Goal: Information Seeking & Learning: Learn about a topic

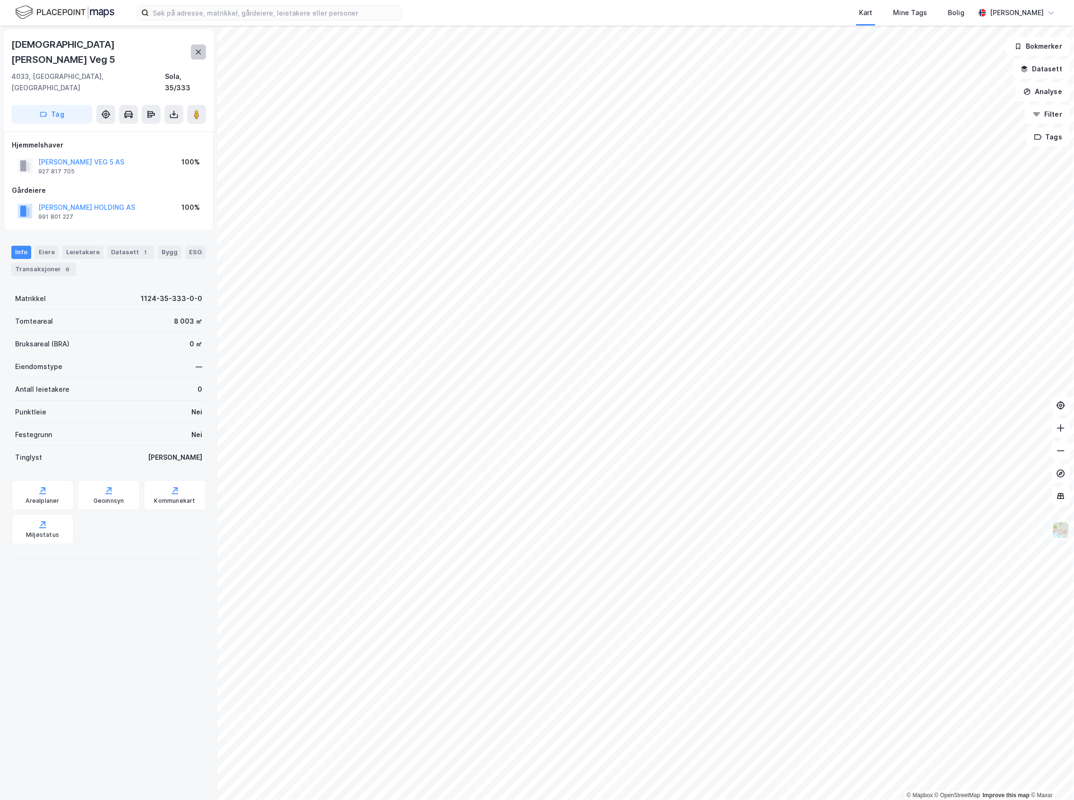
click at [203, 44] on button at bounding box center [198, 51] width 15 height 15
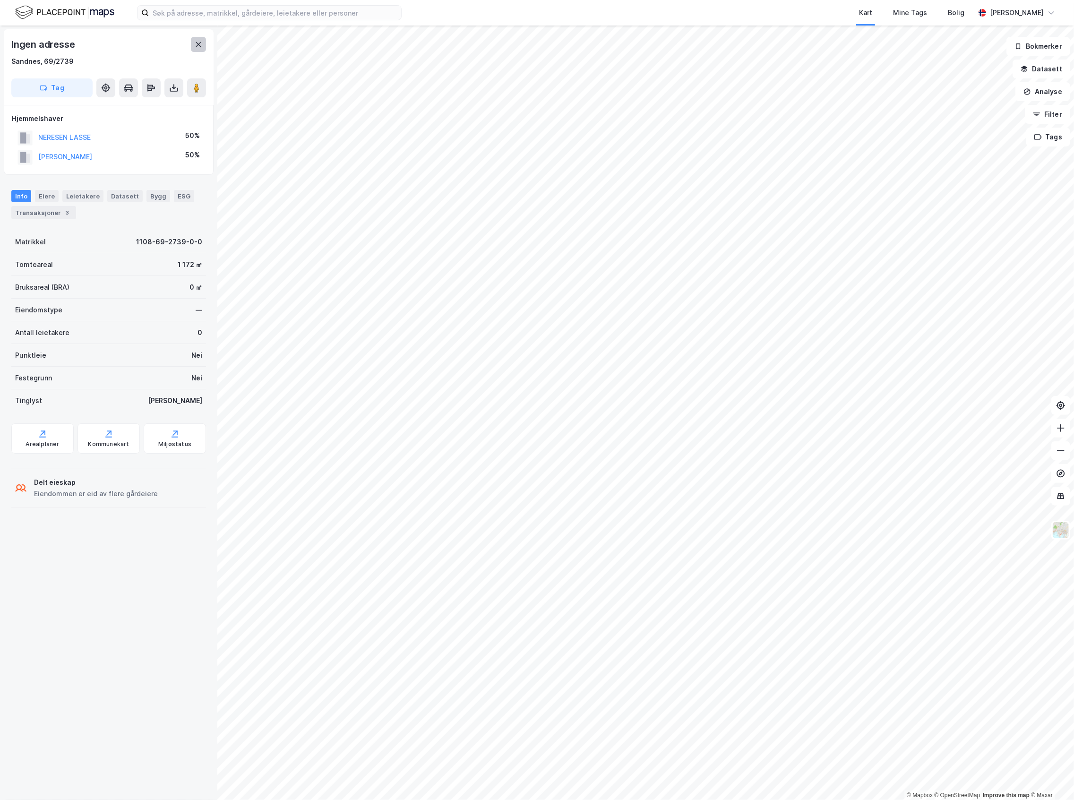
click at [195, 41] on icon at bounding box center [199, 45] width 8 height 8
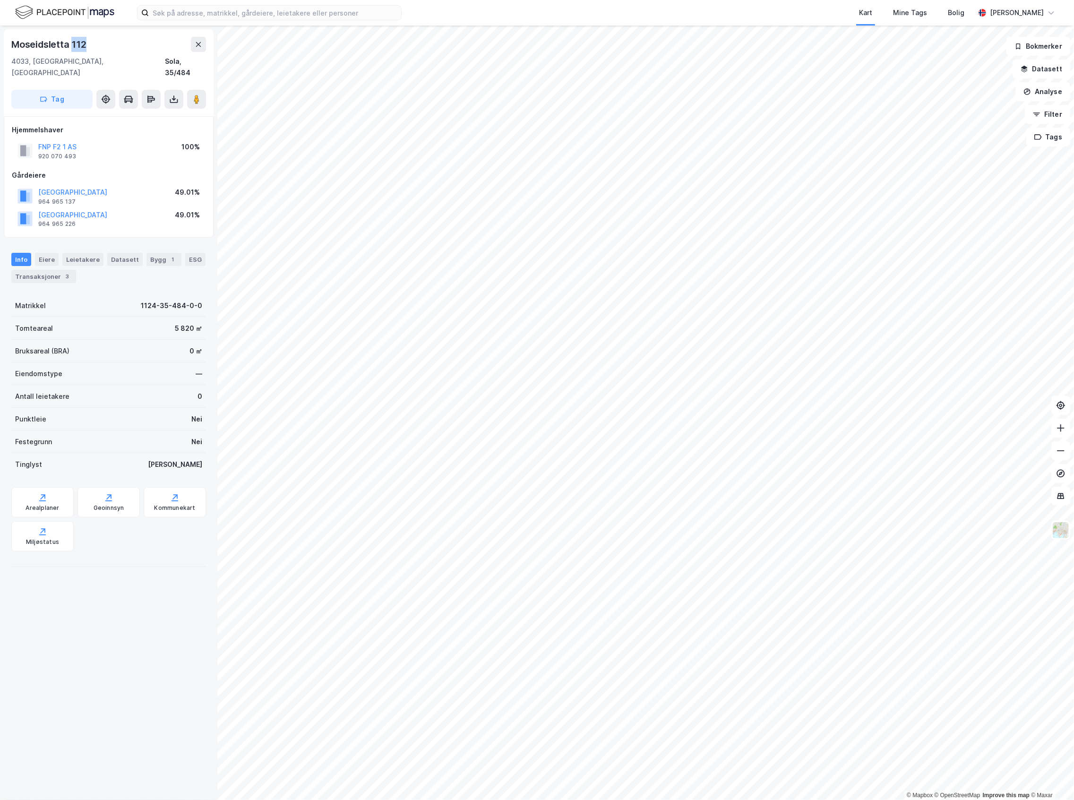
drag, startPoint x: 95, startPoint y: 48, endPoint x: 71, endPoint y: 46, distance: 24.2
click at [71, 46] on div "Moseidsletta 112" at bounding box center [108, 44] width 195 height 15
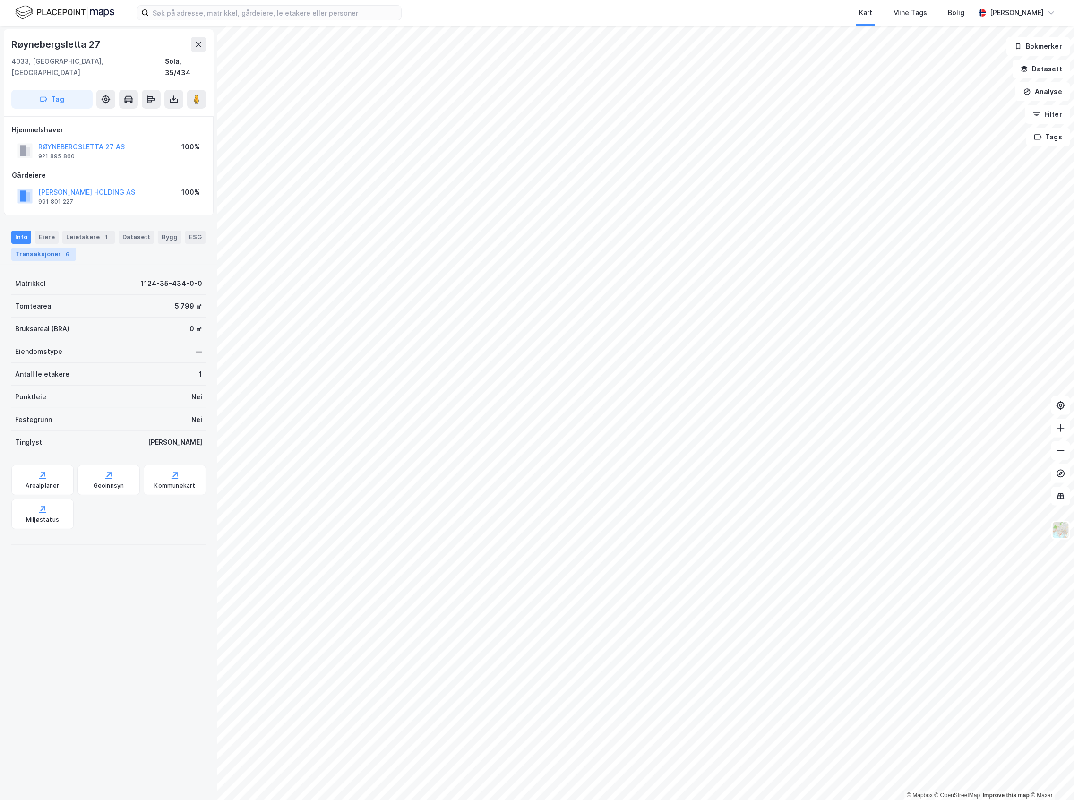
click at [72, 249] on div "6" at bounding box center [67, 253] width 9 height 9
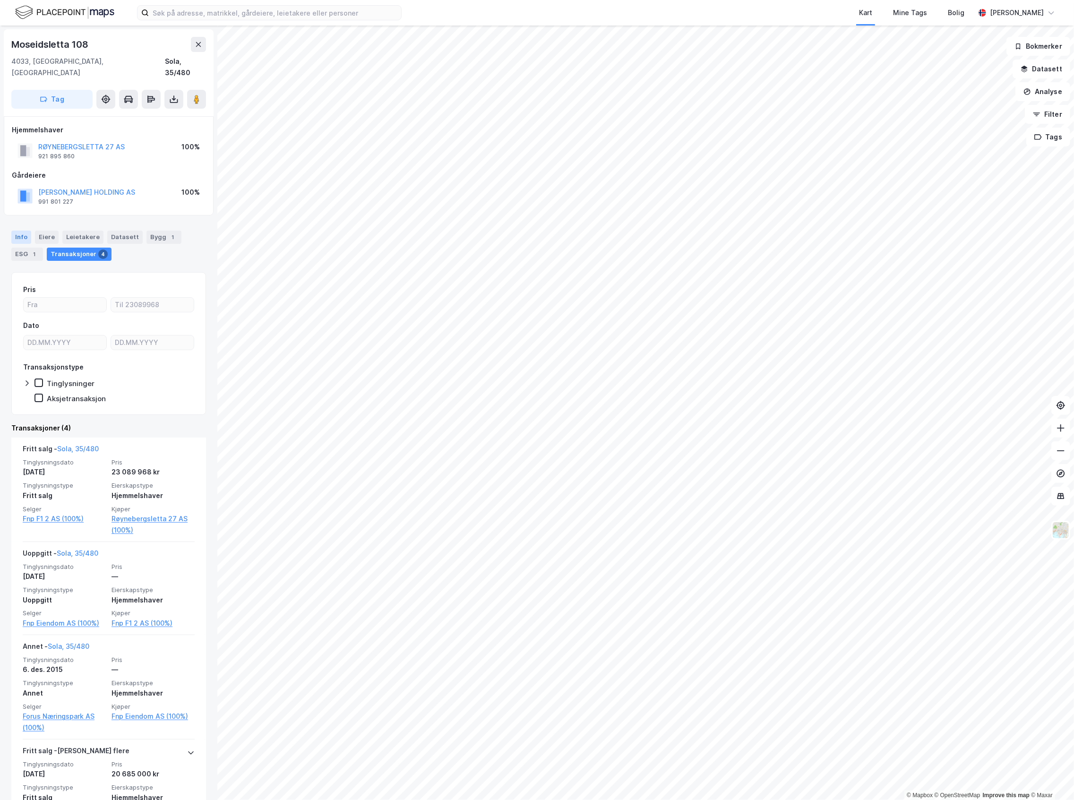
click at [29, 231] on div "Info" at bounding box center [21, 237] width 20 height 13
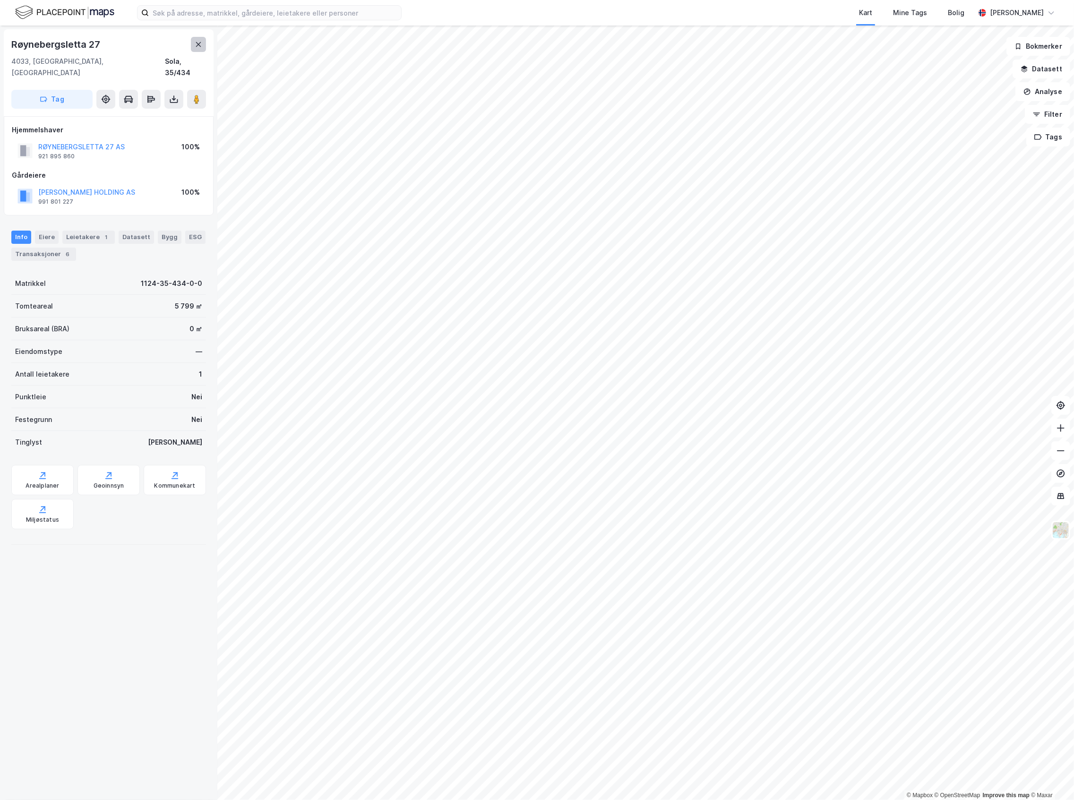
click at [203, 47] on button at bounding box center [198, 44] width 15 height 15
click at [203, 51] on button at bounding box center [198, 44] width 15 height 15
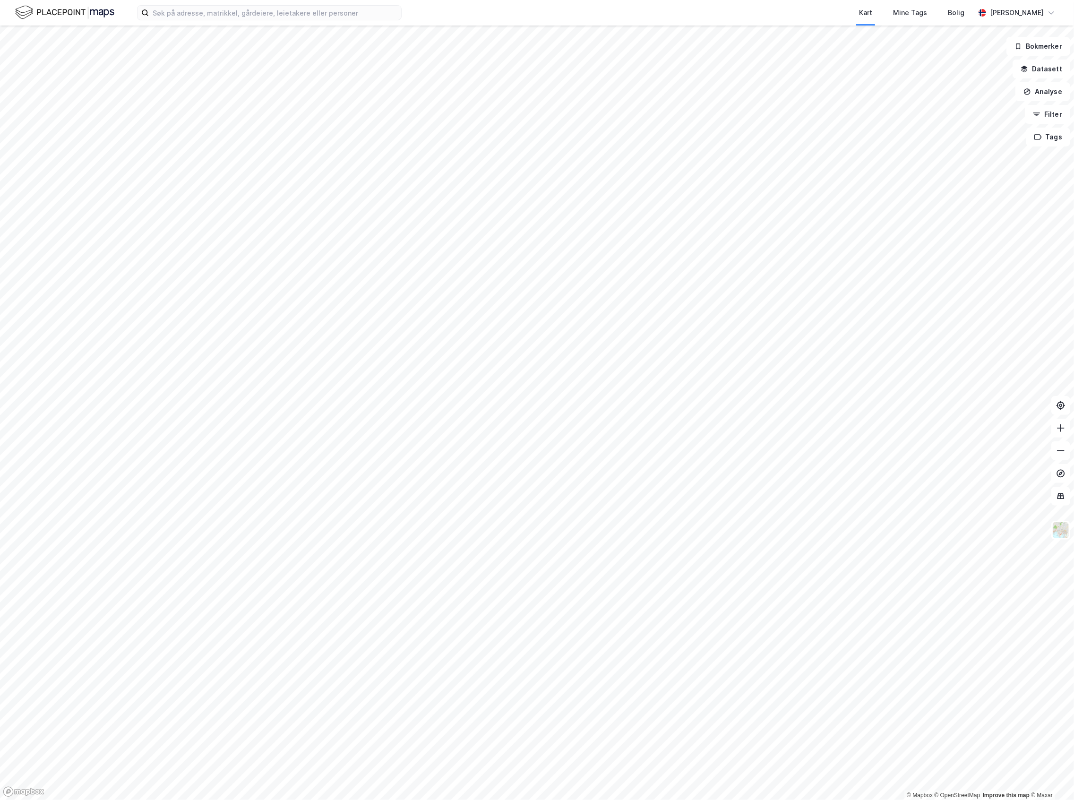
click at [72, 17] on img at bounding box center [64, 12] width 99 height 17
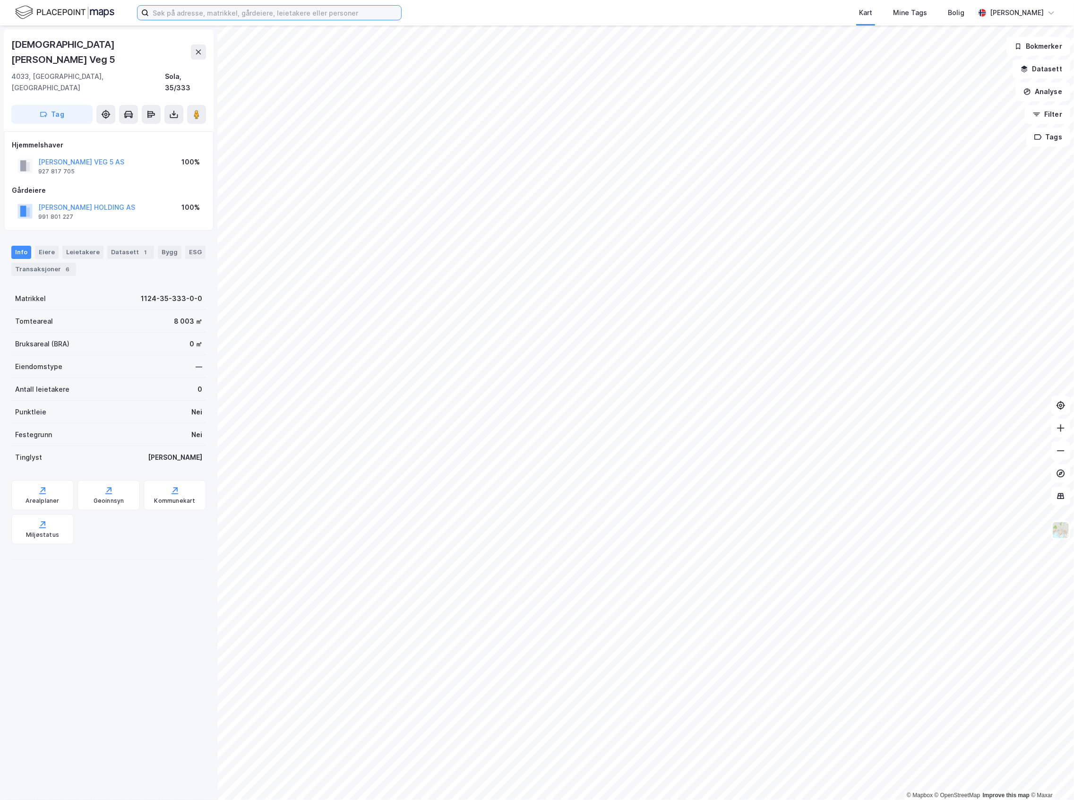
click at [203, 7] on input at bounding box center [275, 13] width 252 height 14
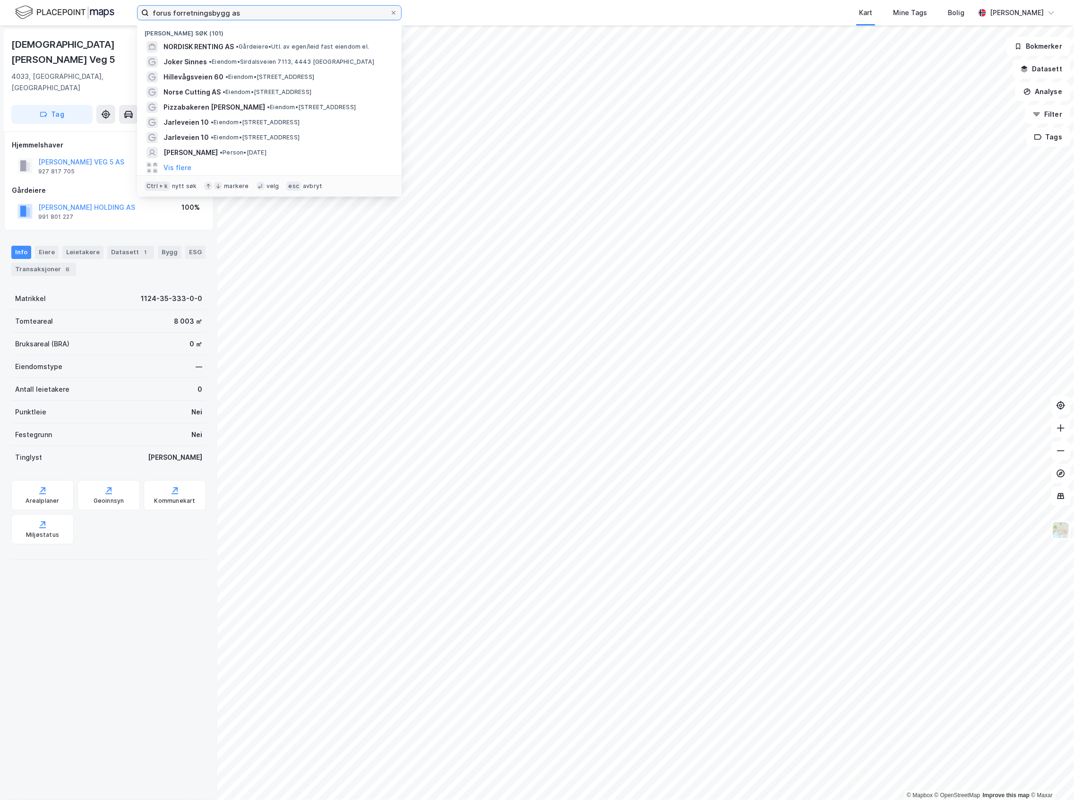
type input "forus forretningsbygg as"
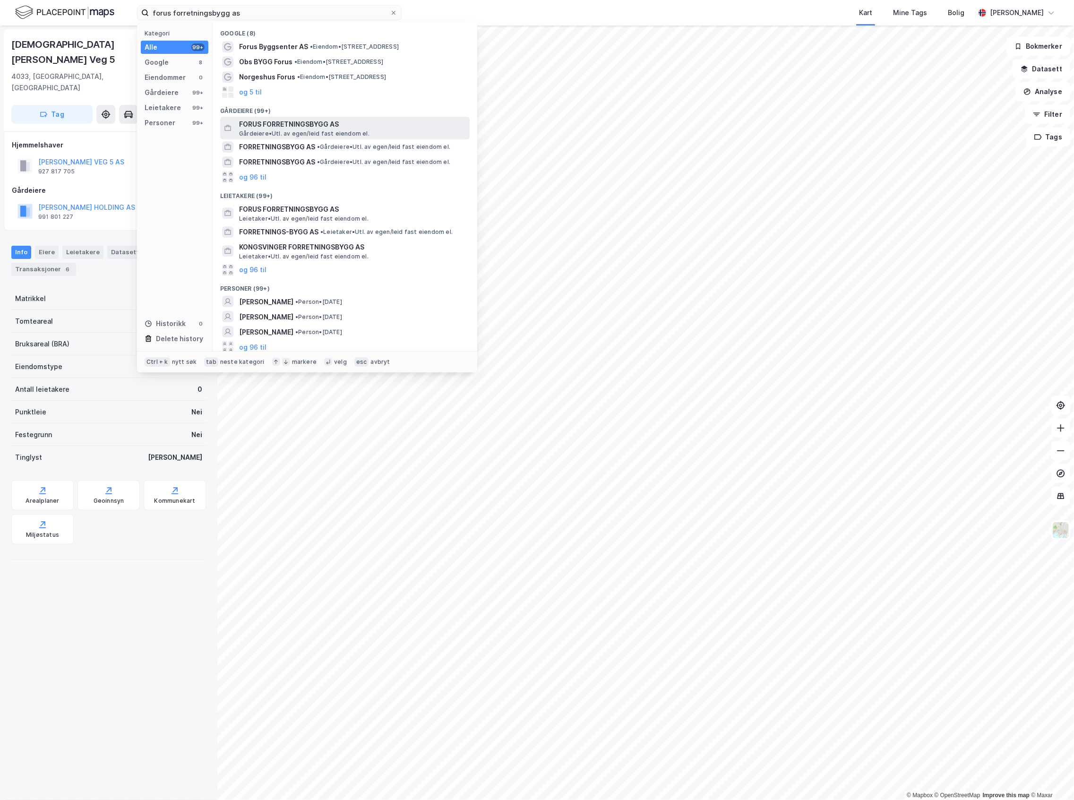
click at [325, 127] on span "FORUS FORRETNINGSBYGG AS" at bounding box center [352, 124] width 227 height 11
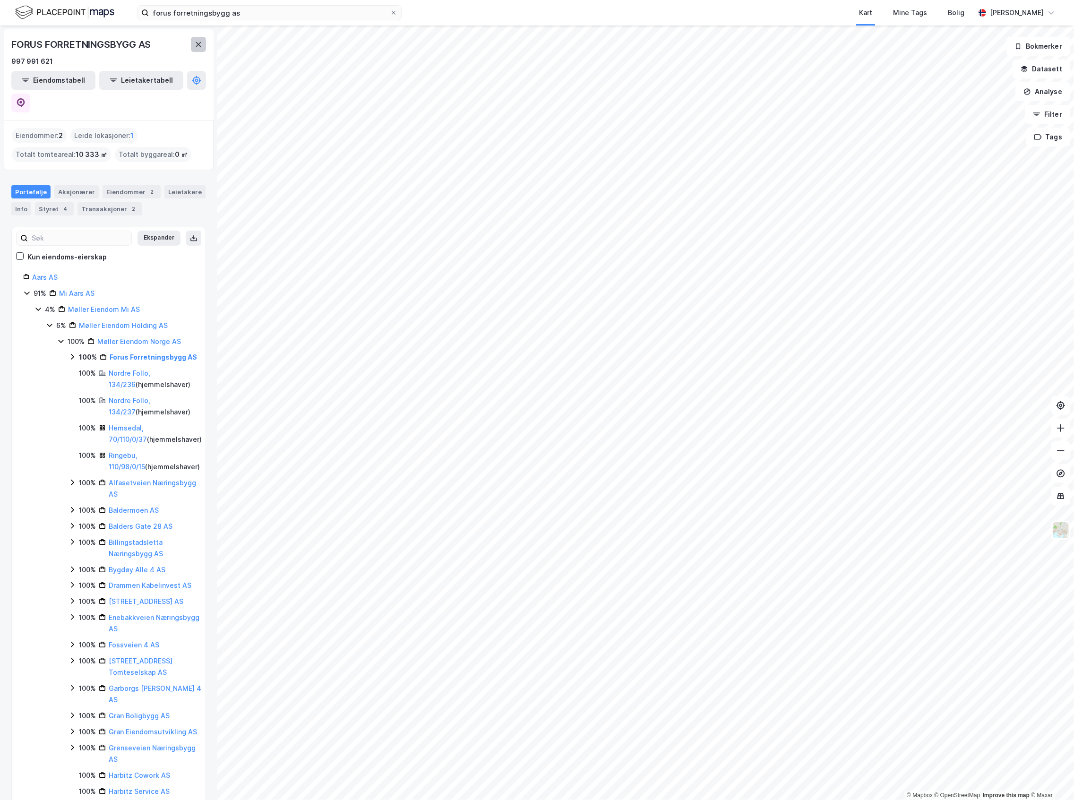
click at [200, 43] on icon at bounding box center [199, 45] width 8 height 8
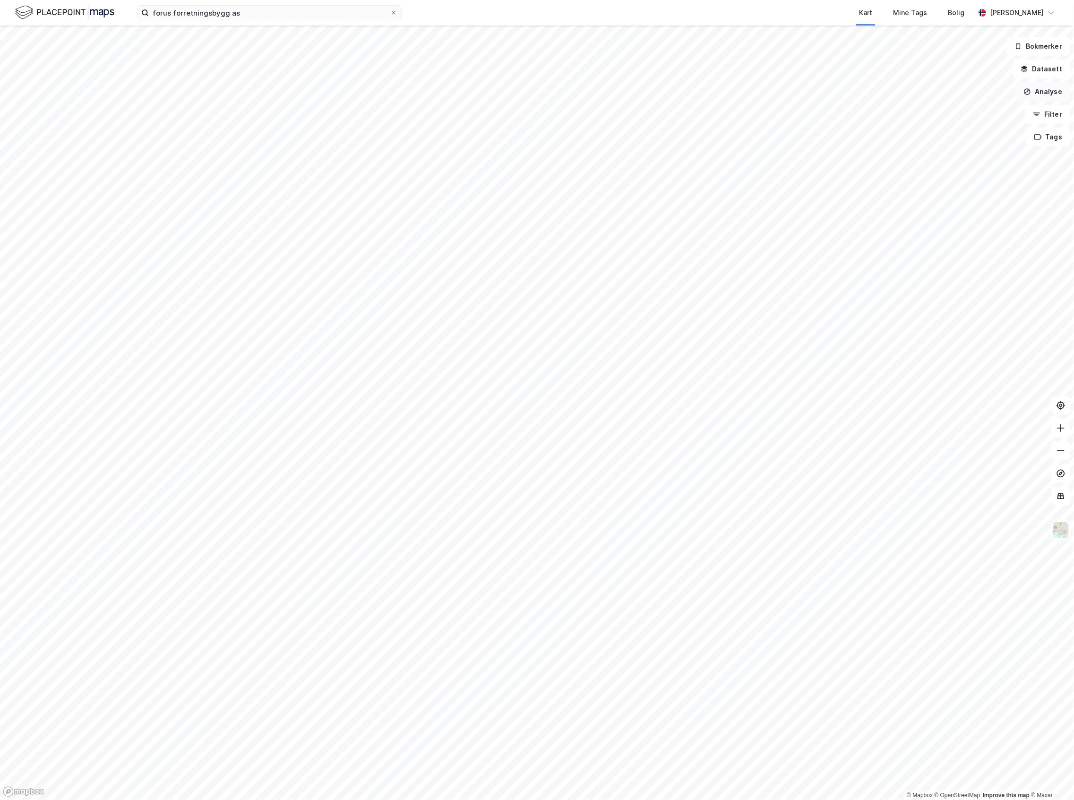
click at [1047, 85] on button "Analyse" at bounding box center [1042, 91] width 55 height 19
click at [1034, 74] on button "Datasett" at bounding box center [1041, 69] width 58 height 19
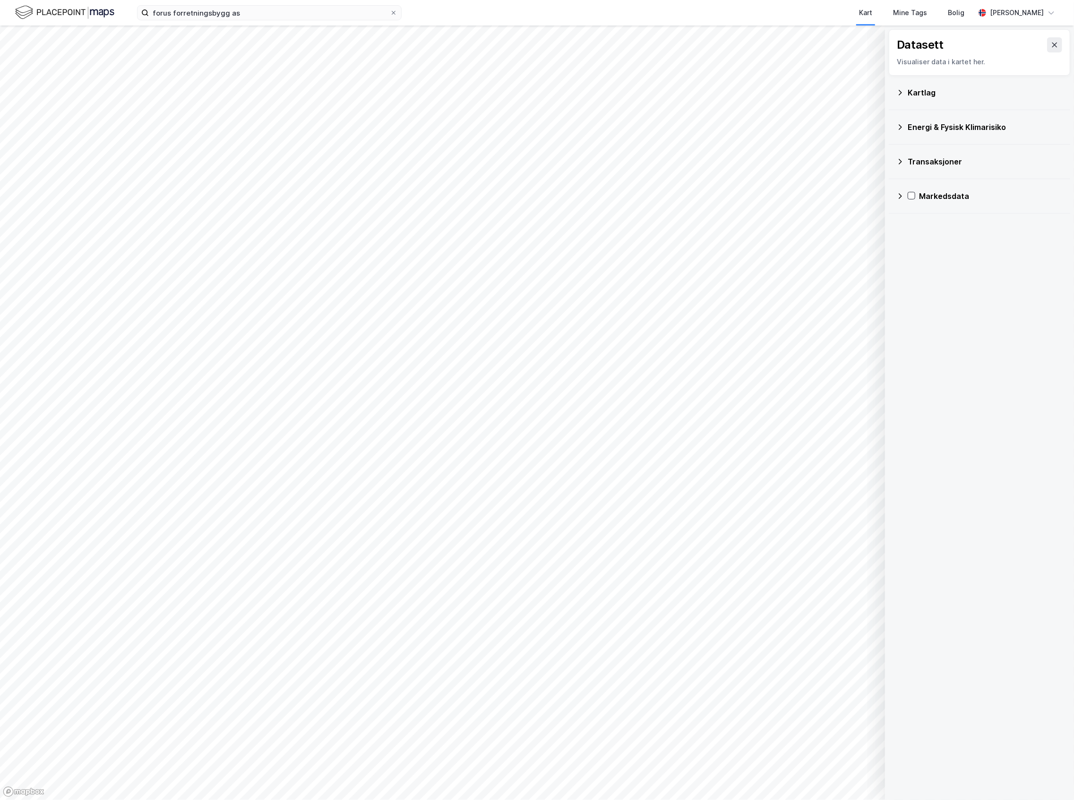
click at [910, 98] on div "Kartlag" at bounding box center [984, 92] width 155 height 11
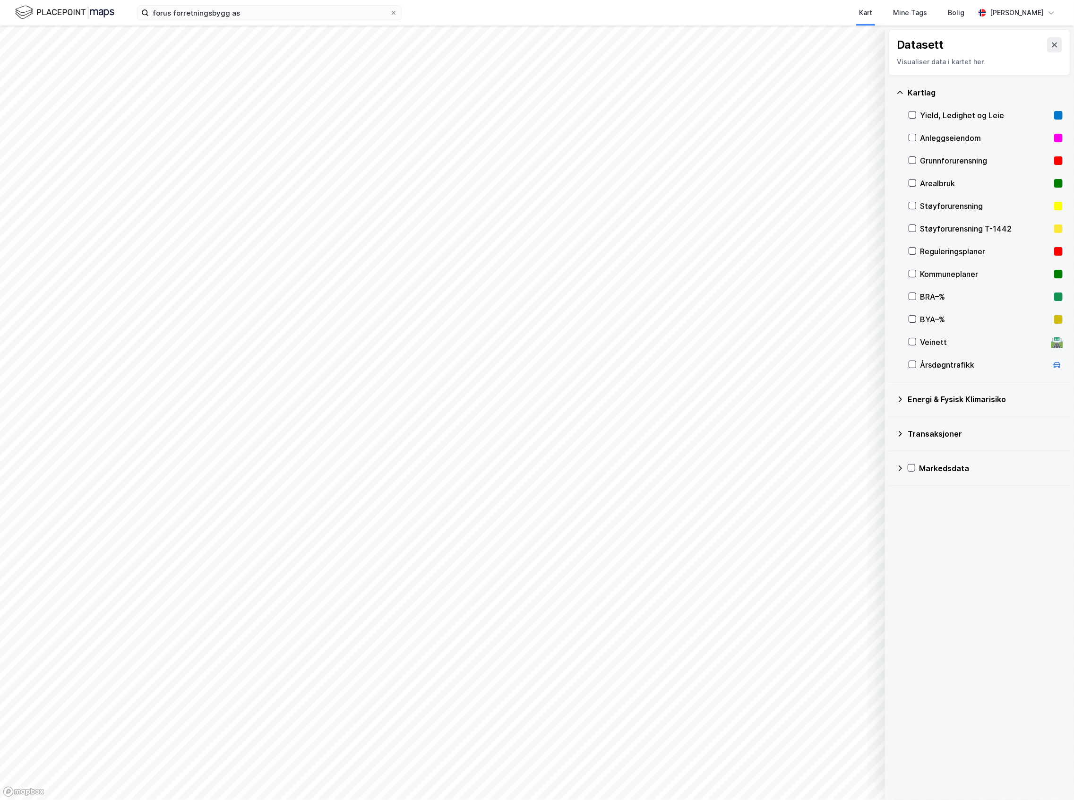
click at [953, 248] on div "Reguleringsplaner" at bounding box center [985, 251] width 130 height 11
click at [915, 251] on div at bounding box center [912, 251] width 8 height 8
